Goal: Task Accomplishment & Management: Use online tool/utility

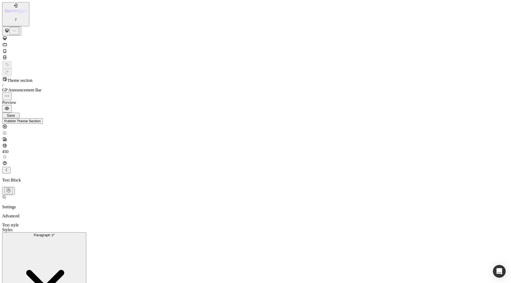
click at [7, 48] on icon at bounding box center [4, 50] width 5 height 5
type input "12"
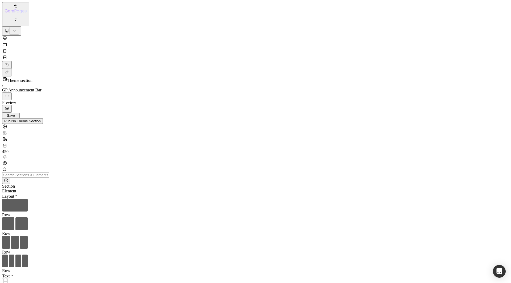
drag, startPoint x: 11, startPoint y: 732, endPoint x: 17, endPoint y: 720, distance: 13.2
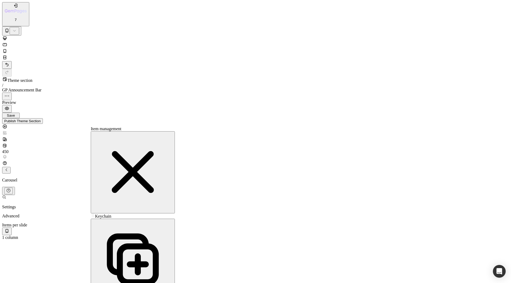
click at [111, 214] on span "Keychain" at bounding box center [103, 216] width 16 height 5
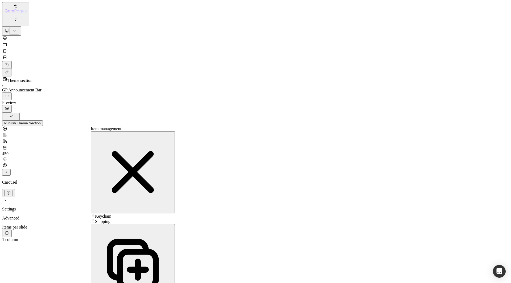
click at [110, 219] on span "Shipping" at bounding box center [102, 221] width 15 height 5
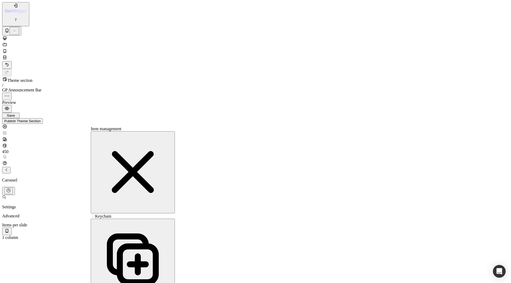
click at [123, 214] on div "Keychain Keychain" at bounding box center [133, 216] width 84 height 5
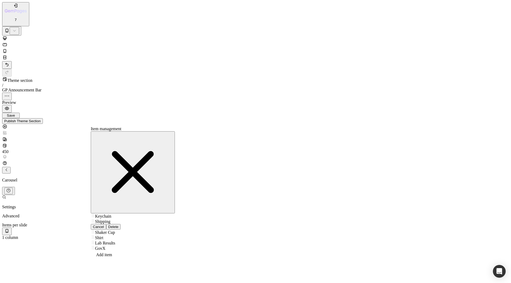
click at [119, 225] on div "Delete" at bounding box center [113, 227] width 10 height 4
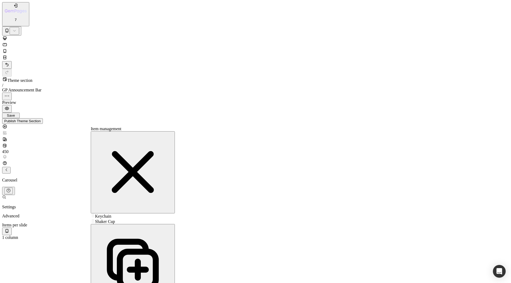
click at [115, 219] on span "Shaker Cup" at bounding box center [105, 221] width 20 height 5
click at [114, 219] on span "Shaker Cup" at bounding box center [105, 221] width 20 height 5
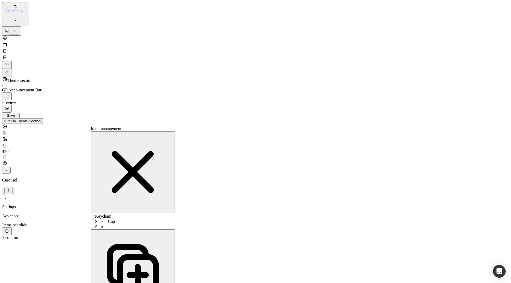
click at [113, 224] on div "Shirt Shirt" at bounding box center [133, 226] width 84 height 5
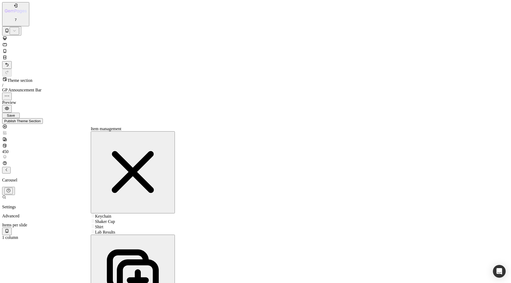
click at [113, 230] on span "Lab Results" at bounding box center [105, 232] width 20 height 5
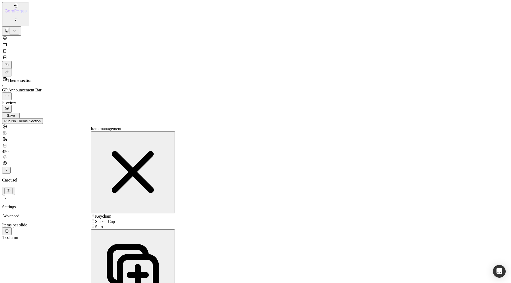
click at [147, 230] on icon "button" at bounding box center [133, 270] width 80 height 80
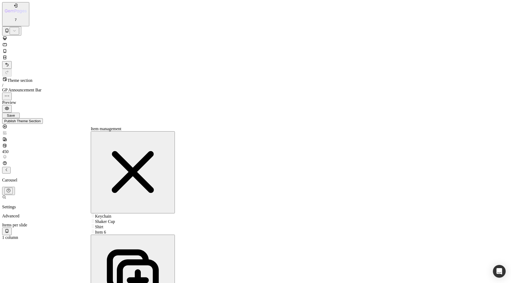
click at [106, 230] on span "Item 6" at bounding box center [100, 232] width 11 height 5
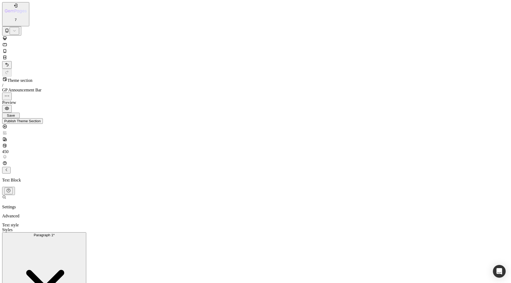
scroll to position [58, 0]
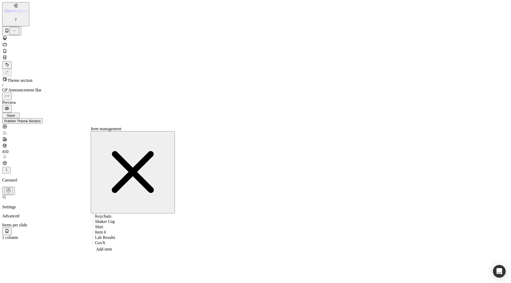
click at [111, 214] on span "Keychain" at bounding box center [103, 216] width 16 height 5
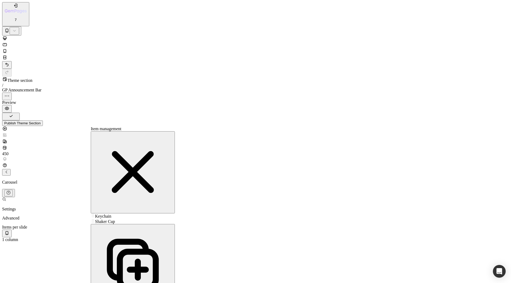
click at [119, 219] on div "Shaker Cup Shaker Cup" at bounding box center [133, 221] width 84 height 5
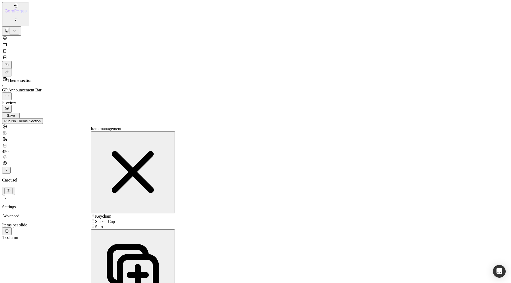
click at [103, 225] on span "Shirt" at bounding box center [99, 227] width 8 height 5
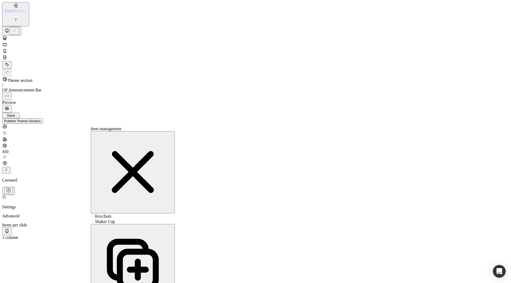
click at [115, 219] on span "Shaker Cup" at bounding box center [105, 221] width 20 height 5
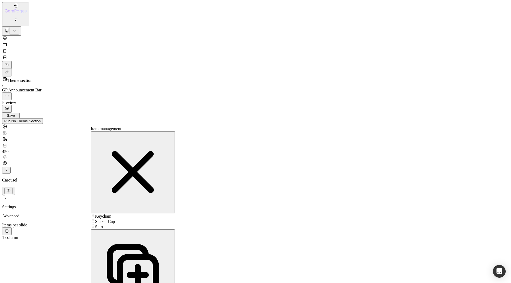
click at [103, 225] on span "Shirt" at bounding box center [99, 227] width 8 height 5
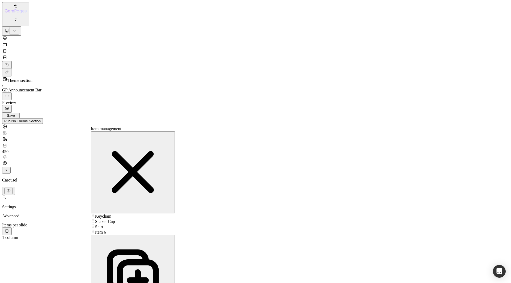
click at [106, 230] on span "Item 6" at bounding box center [100, 232] width 11 height 5
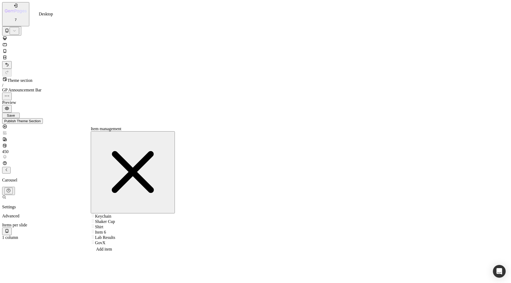
click at [7, 36] on icon at bounding box center [4, 38] width 5 height 5
type input "1200"
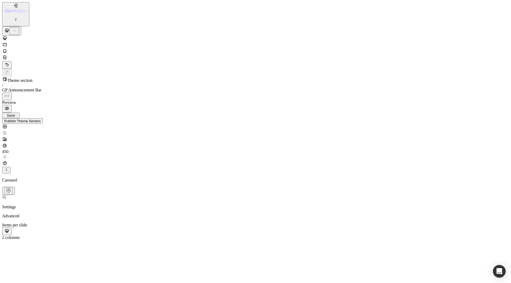
click at [41, 119] on div "Publish Theme Section" at bounding box center [22, 121] width 36 height 4
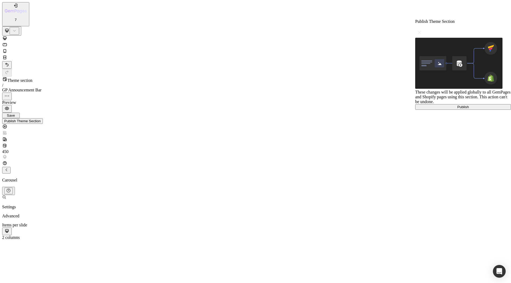
click at [441, 110] on button "Publish" at bounding box center [463, 107] width 96 height 6
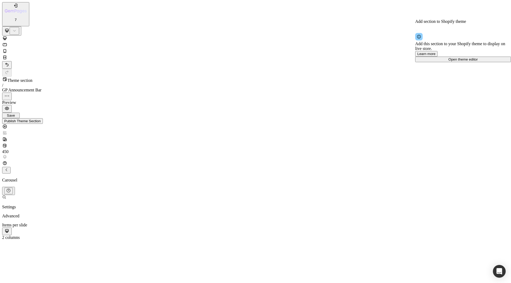
click at [477, 62] on button "Open theme editor" at bounding box center [463, 60] width 96 height 6
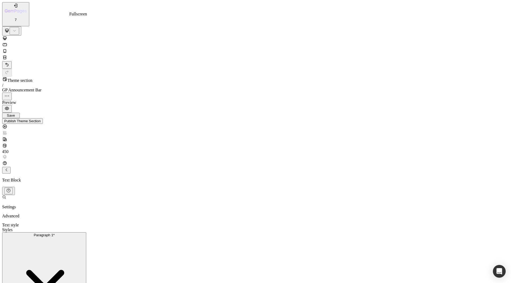
click at [7, 55] on icon at bounding box center [4, 57] width 5 height 5
click at [44, 36] on div at bounding box center [255, 39] width 506 height 6
